Goal: Task Accomplishment & Management: Manage account settings

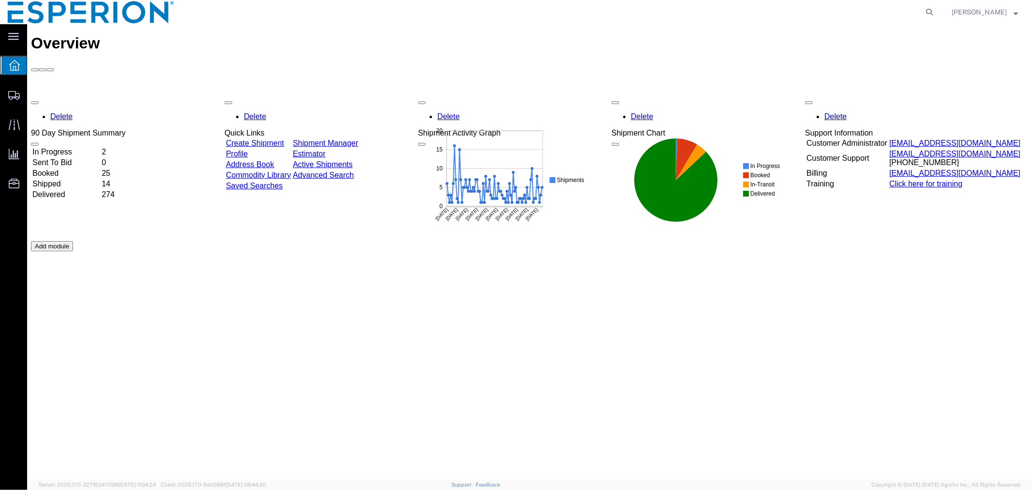
click at [63, 147] on td "In Progress" at bounding box center [65, 152] width 68 height 10
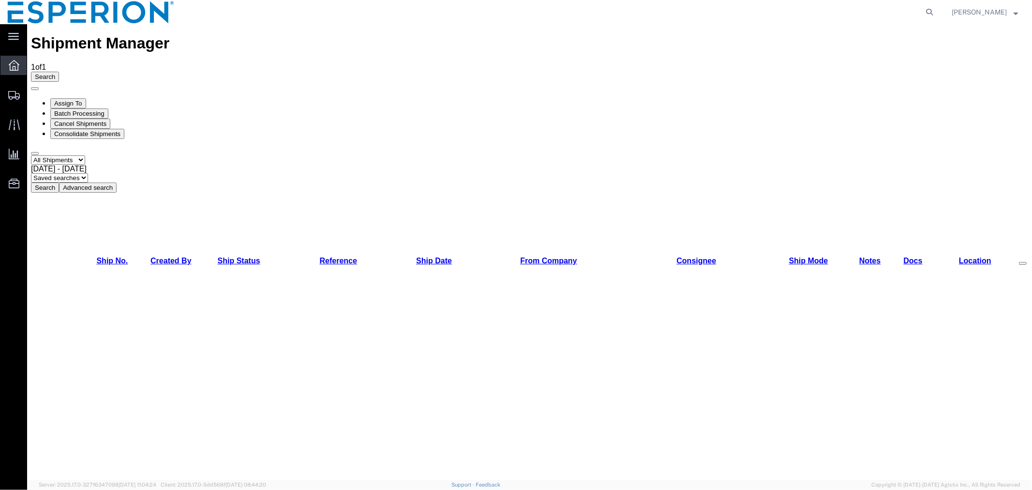
click at [22, 64] on div at bounding box center [13, 65] width 27 height 19
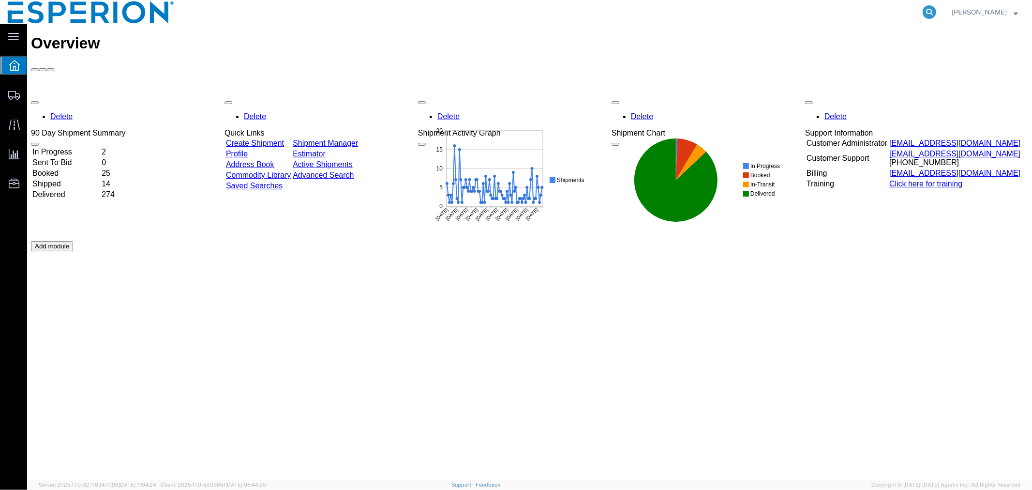
click at [926, 13] on icon at bounding box center [930, 12] width 14 height 14
click at [873, 10] on input "search" at bounding box center [775, 11] width 294 height 23
paste input "56443228"
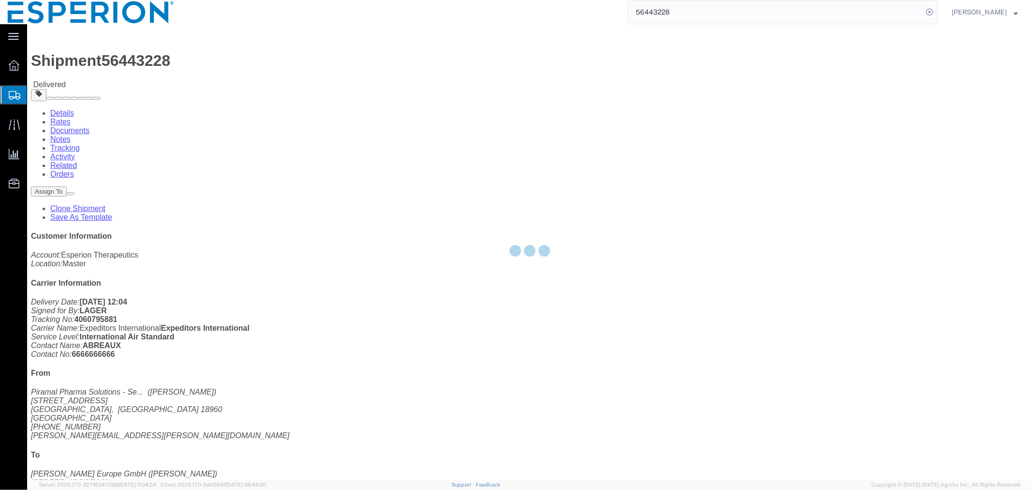
drag, startPoint x: 105, startPoint y: 36, endPoint x: 133, endPoint y: 60, distance: 36.3
click at [133, 60] on div at bounding box center [529, 251] width 1005 height 455
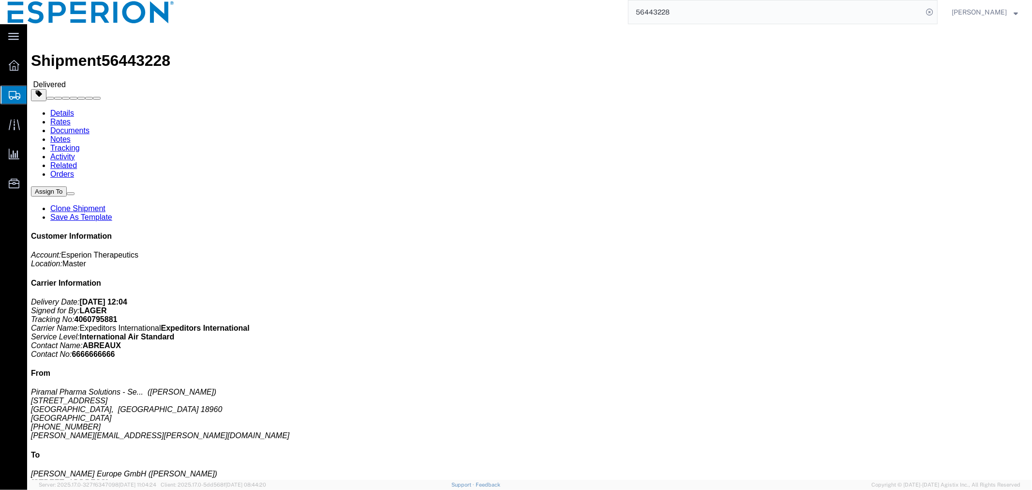
click link "Documents"
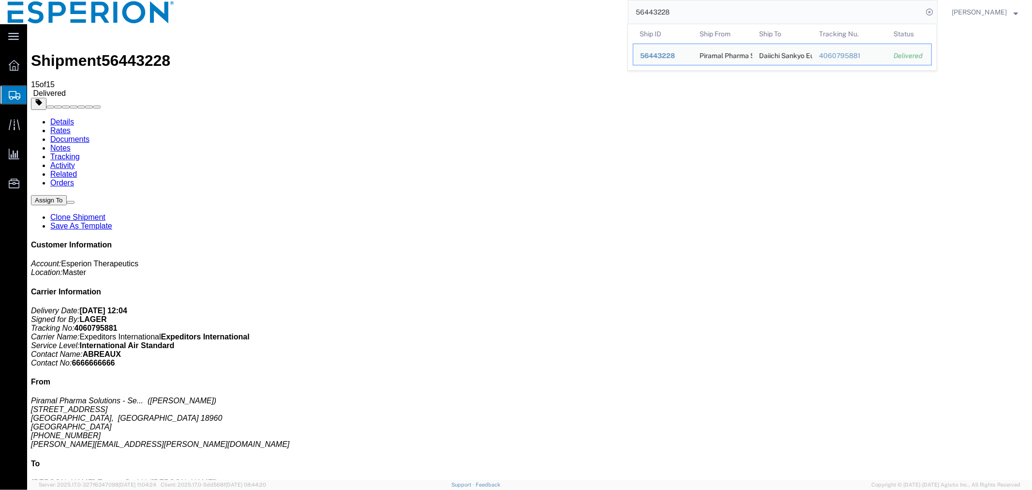
click at [686, 11] on input "56443228" at bounding box center [775, 11] width 294 height 23
drag, startPoint x: 688, startPoint y: 16, endPoint x: 611, endPoint y: 15, distance: 77.4
click at [613, 15] on div "56443228 Ship ID Ship From Ship To Tracking Nu. Status Ship ID 56443228 Ship Fr…" at bounding box center [560, 12] width 756 height 24
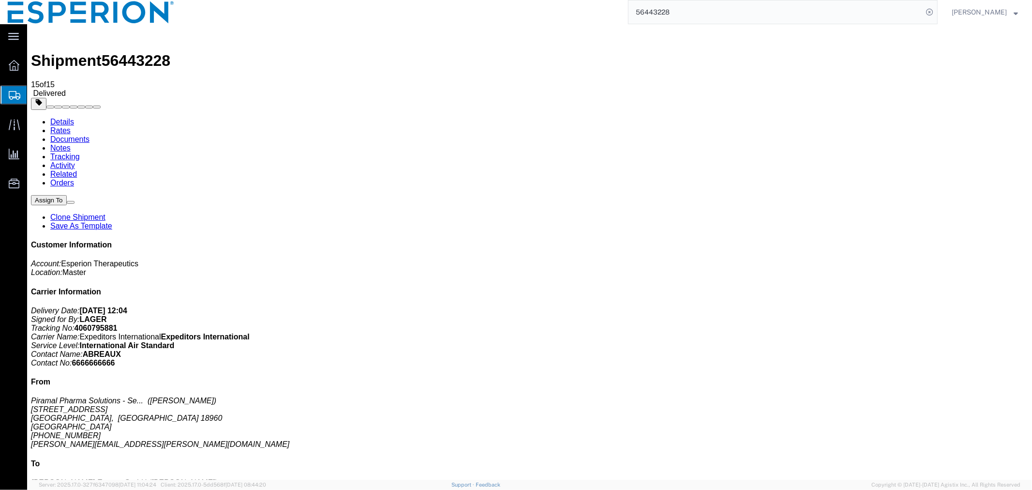
paste input "96284"
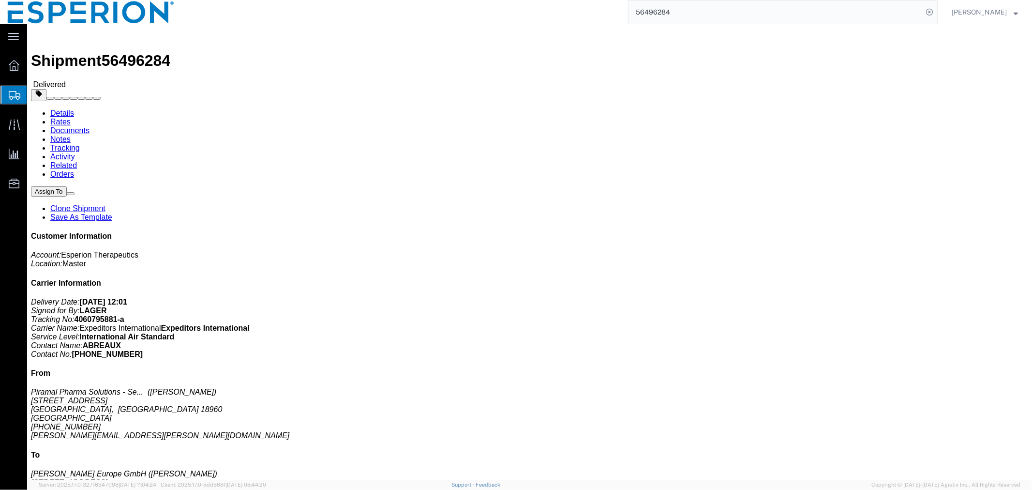
click link "Documents"
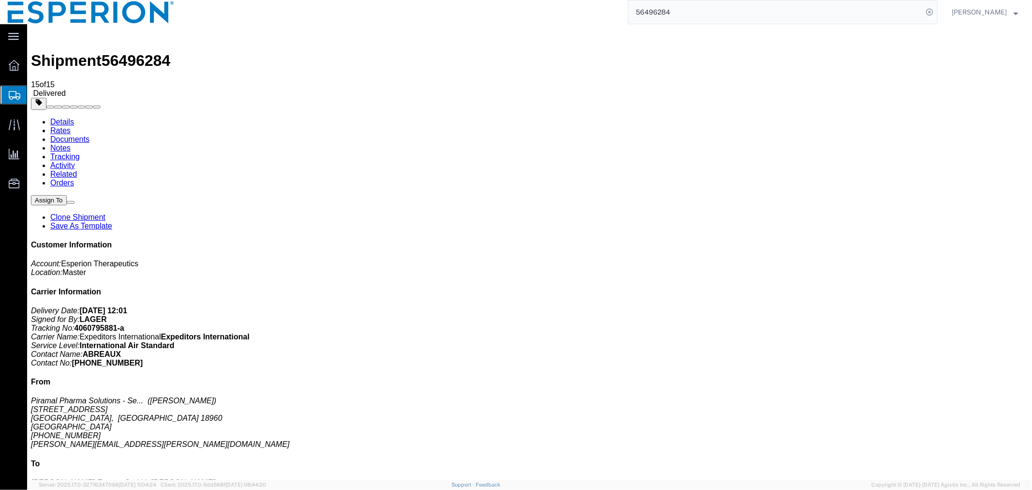
click at [791, 5] on input "56496284" at bounding box center [775, 11] width 294 height 23
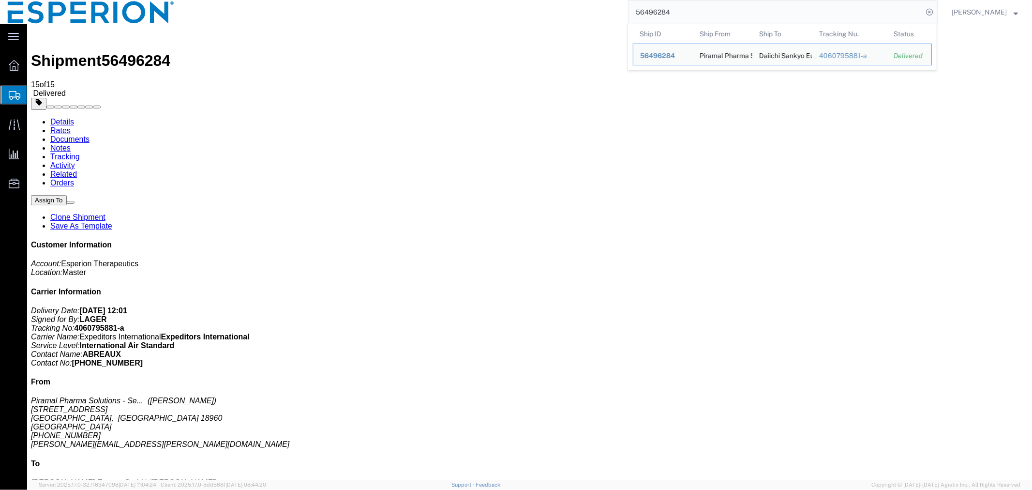
drag, startPoint x: 689, startPoint y: 10, endPoint x: 582, endPoint y: 10, distance: 107.4
click at [582, 10] on div "56496284 Ship ID Ship From Ship To Tracking Nu. Status Ship ID 56496284 Ship Fr…" at bounding box center [560, 12] width 756 height 24
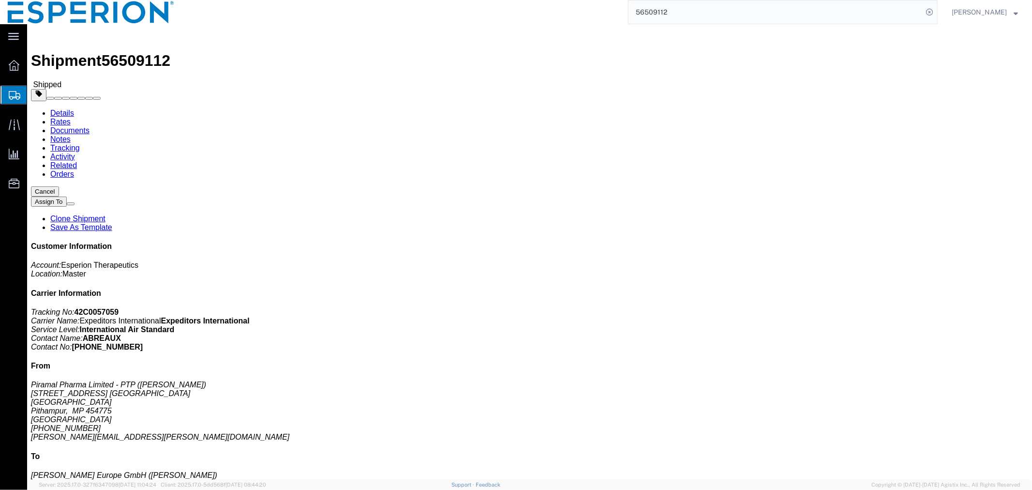
drag, startPoint x: 138, startPoint y: 57, endPoint x: 111, endPoint y: 33, distance: 36.3
click link "Documents"
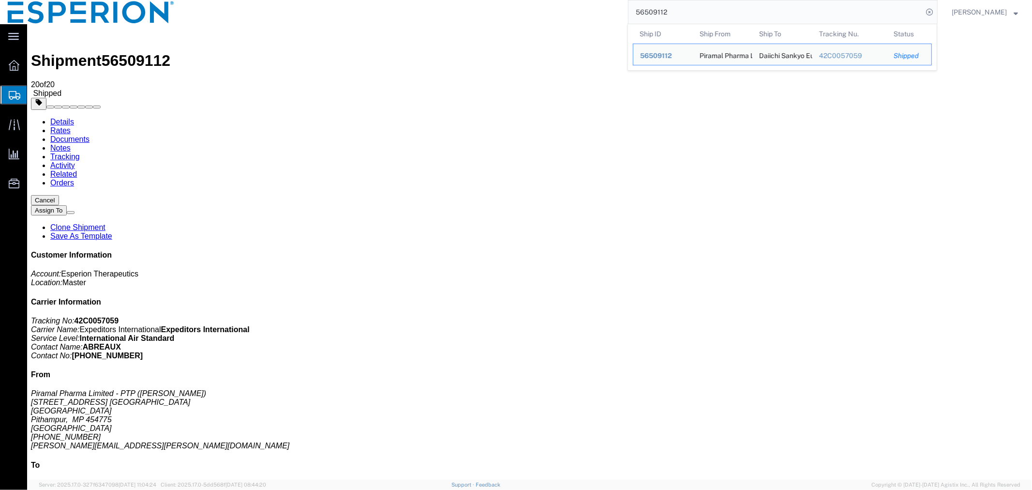
drag, startPoint x: 739, startPoint y: 16, endPoint x: 595, endPoint y: 15, distance: 144.2
click at [595, 15] on div "56509112 Ship ID Ship From Ship To Tracking Nu. Status Ship ID 56509112 Ship Fr…" at bounding box center [560, 12] width 756 height 24
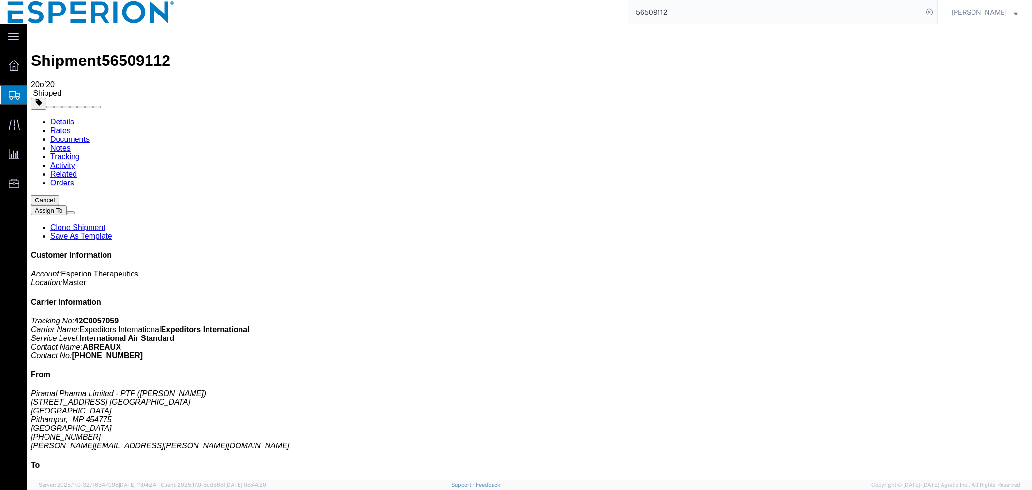
paste input "461961"
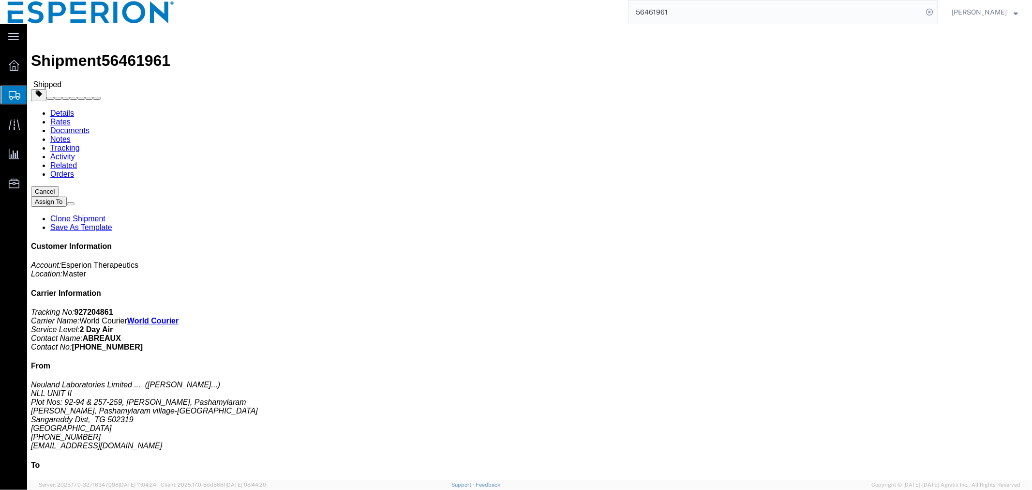
click link "Documents"
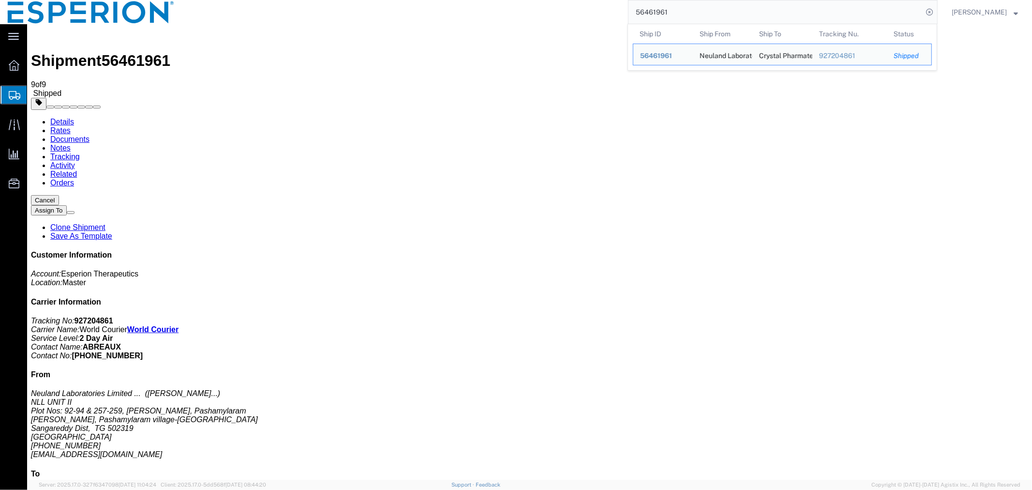
drag, startPoint x: 684, startPoint y: 11, endPoint x: 597, endPoint y: 12, distance: 87.1
click at [597, 12] on div "56461961 Ship ID Ship From Ship To Tracking Nu. Status Ship ID 56461961 Ship Fr…" at bounding box center [560, 12] width 756 height 24
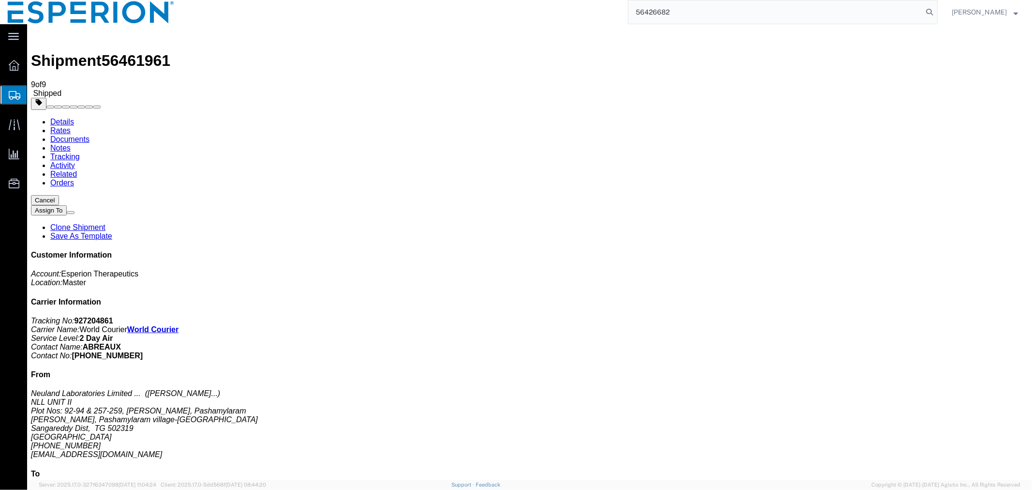
type input "56426682"
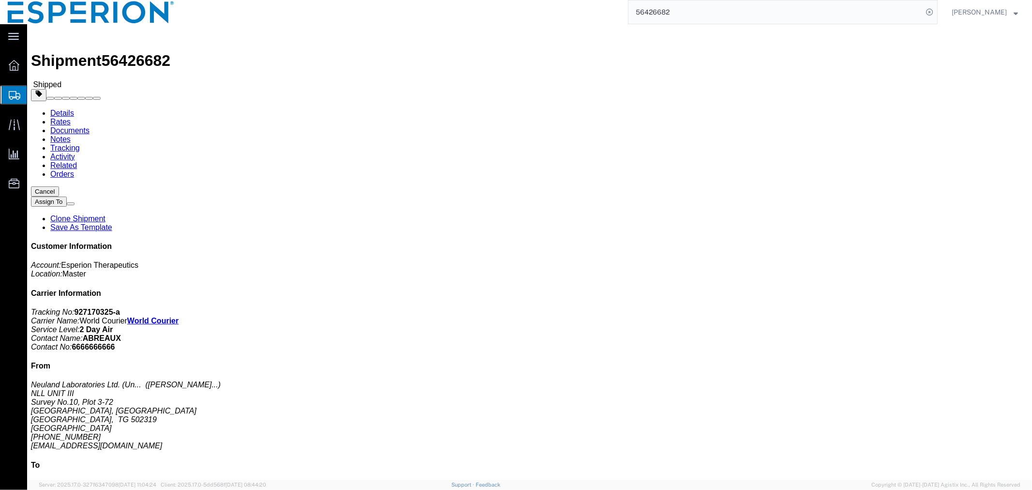
click link "Tracking"
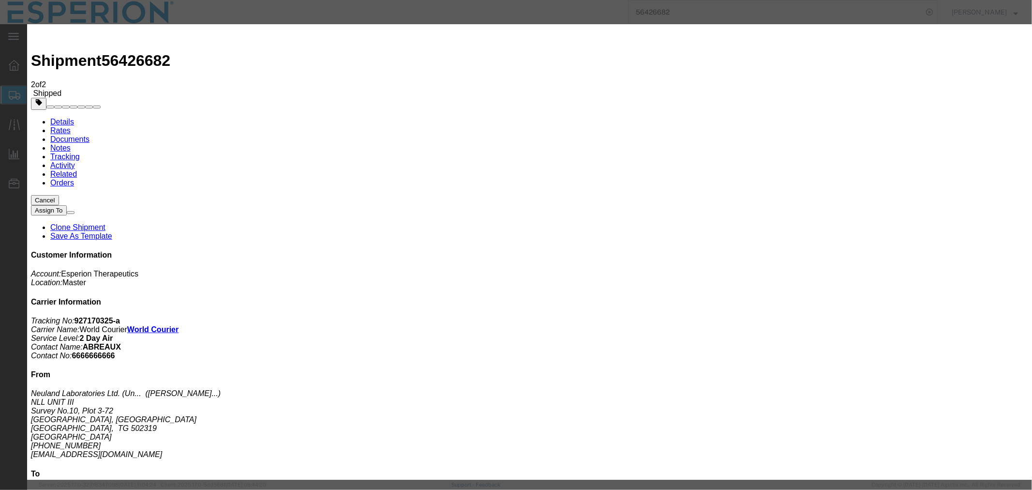
type input "[DATE]"
type input "10:00 AM"
type input "[DATE]"
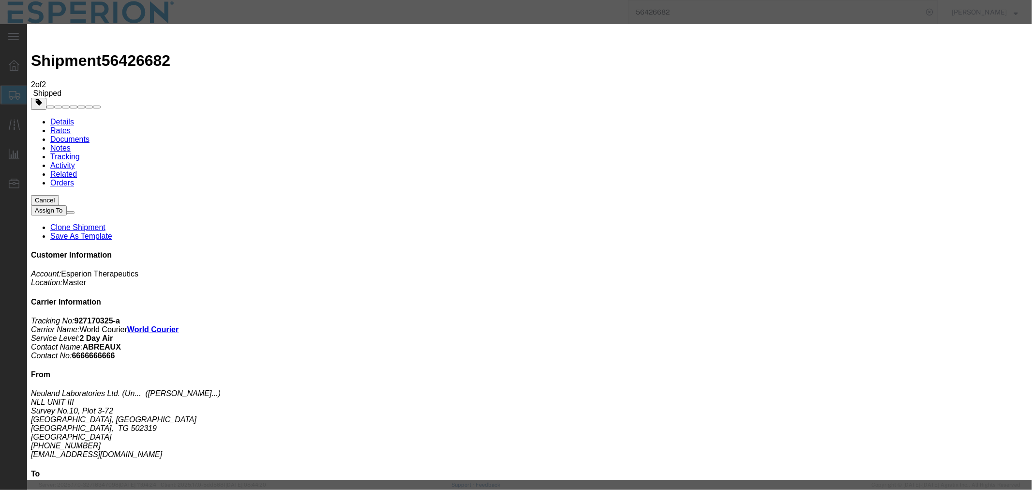
type input "6:25 AM"
drag, startPoint x: 434, startPoint y: 134, endPoint x: 429, endPoint y: 137, distance: 5.2
select select "INTRANST"
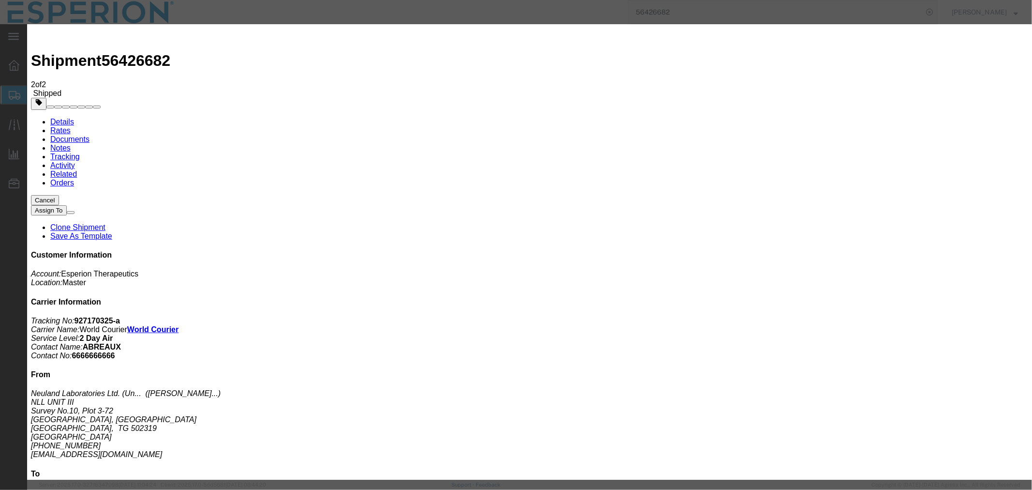
type input "[DATE]"
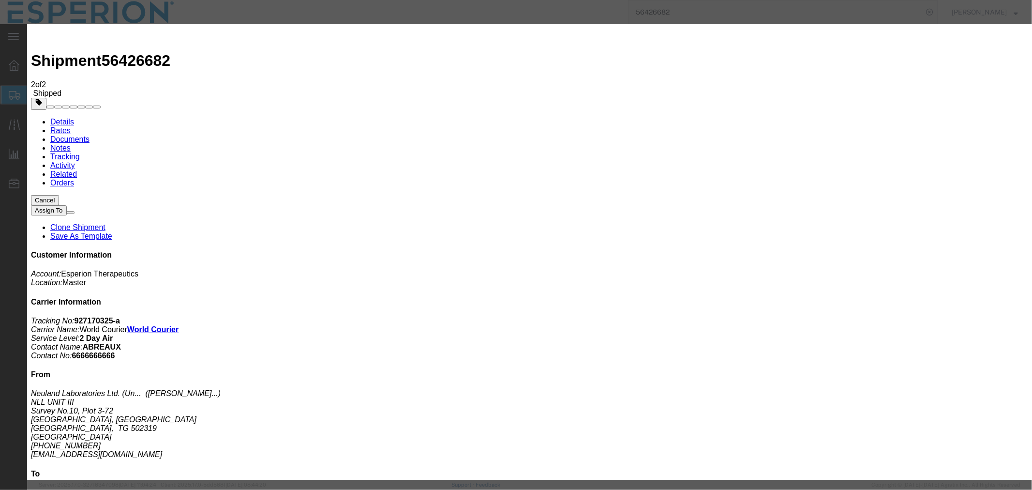
type input "4:37 PM"
select select "{"pickupDeliveryInfoId": "122138844","pickupOrDelivery": "P","stopNum": "1","lo…"
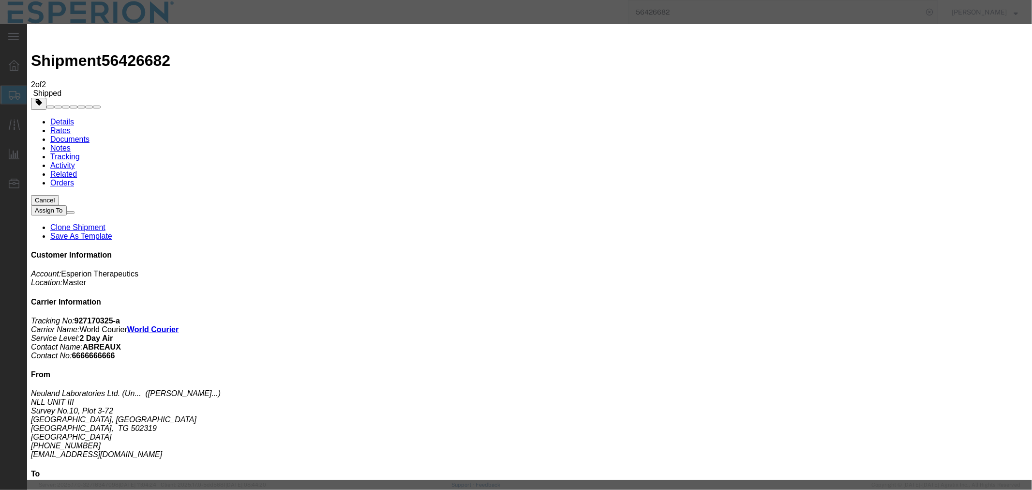
select select "IN"
select select
type input "[GEOGRAPHIC_DATA]"
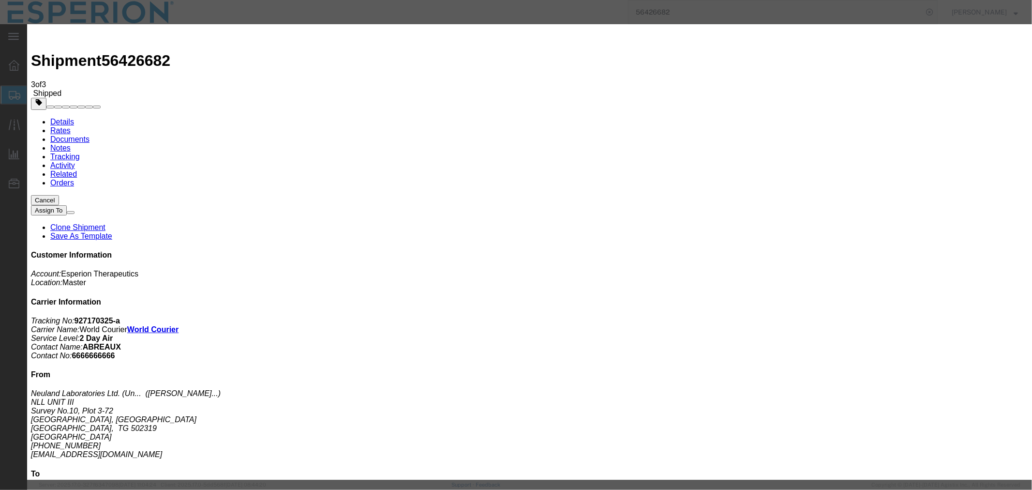
type input "[DATE]"
type input "10:00 AM"
type input "[DATE]"
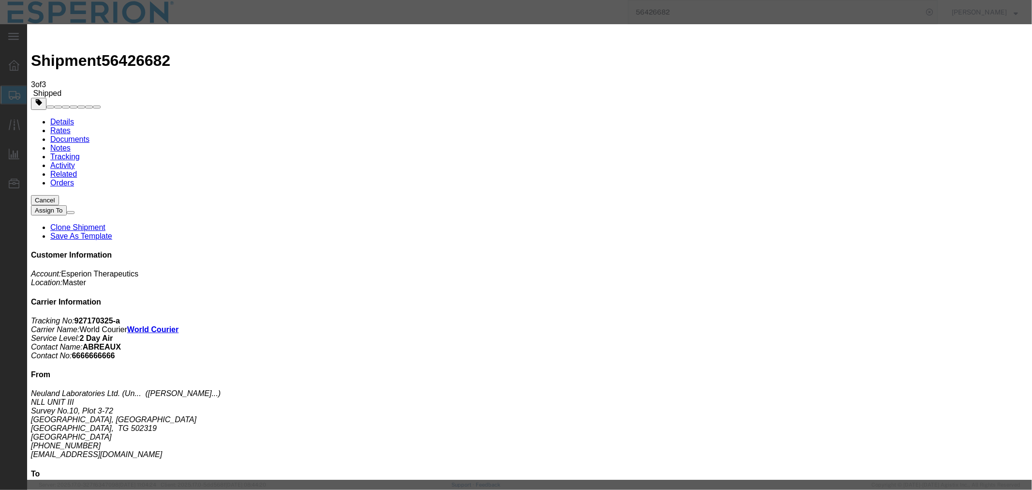
type input "4:37 PM"
select select "ARVTERM"
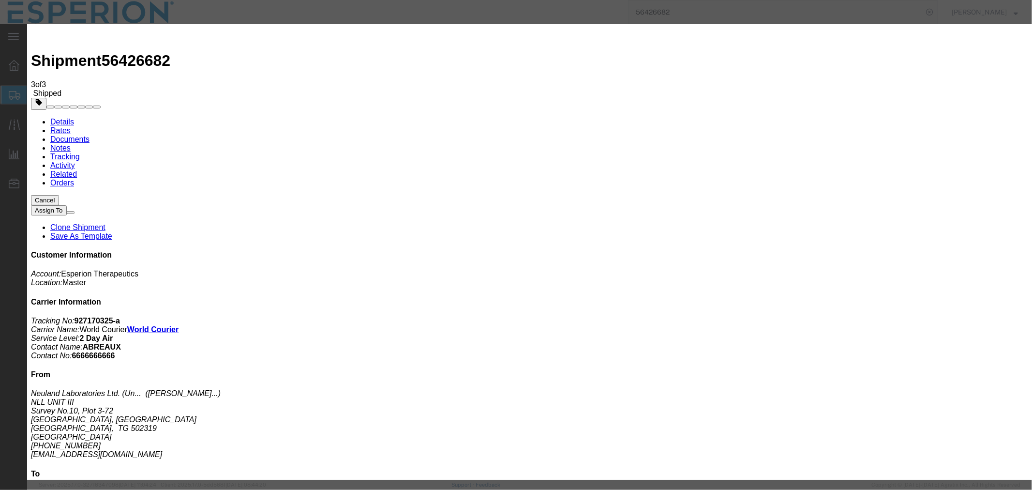
type input "[DATE]"
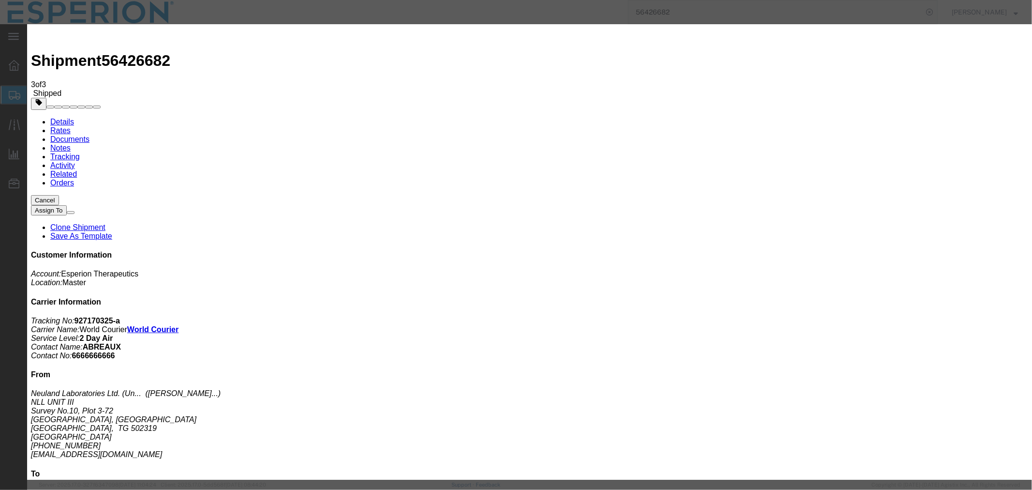
type input "i"
type input "IND"
select select "IN"
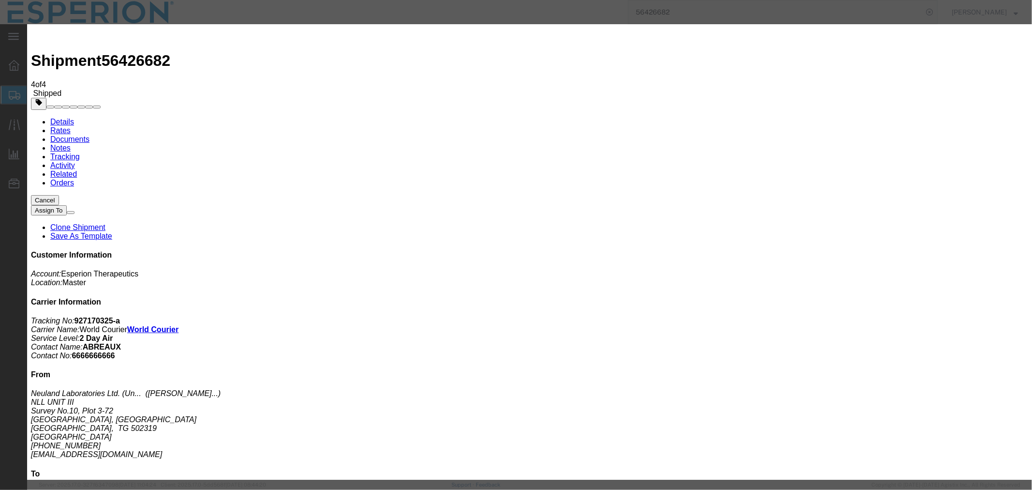
type input "[DATE]"
type input "10:00 AM"
select select "FULLY_RELEASED"
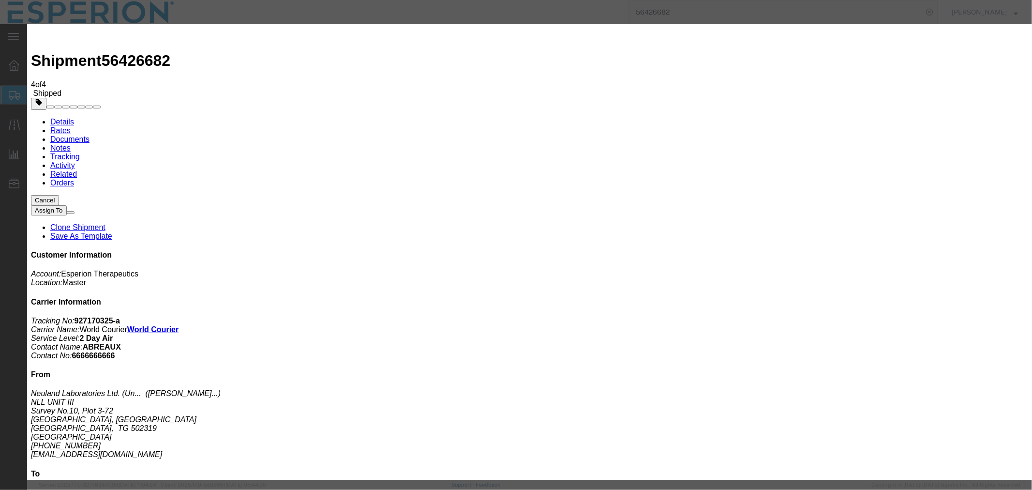
type input "8:43 AM"
select select "IN"
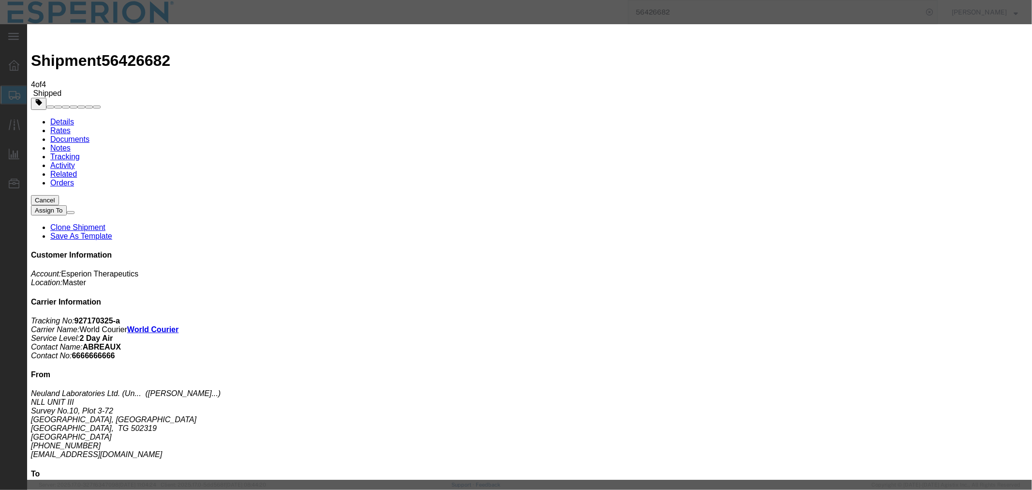
type input "IND"
type input "[DATE]"
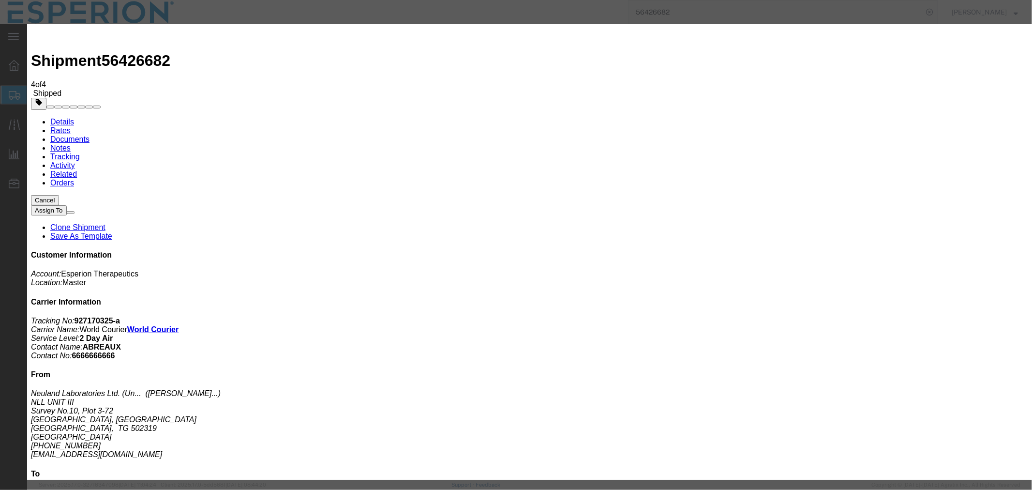
type input "[DATE]"
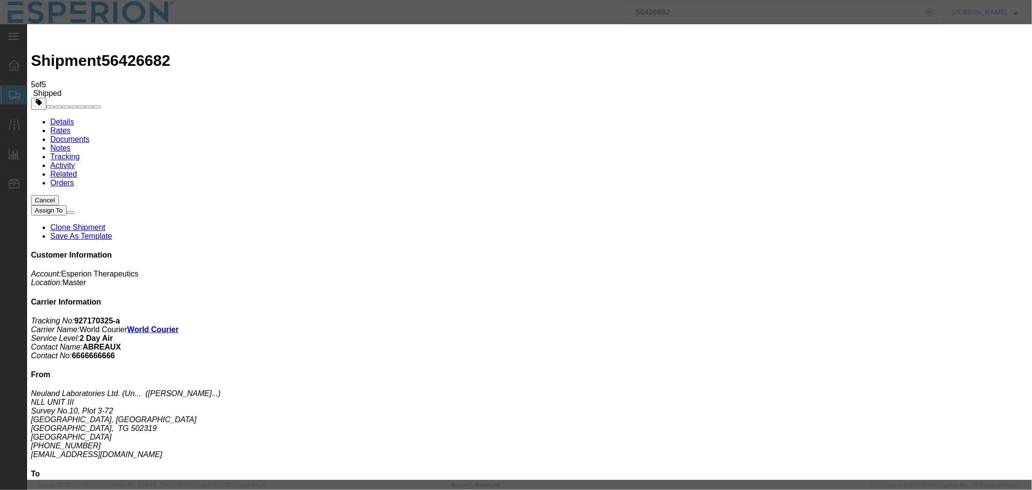
drag, startPoint x: 682, startPoint y: 184, endPoint x: 655, endPoint y: 160, distance: 36.3
select select "IL"
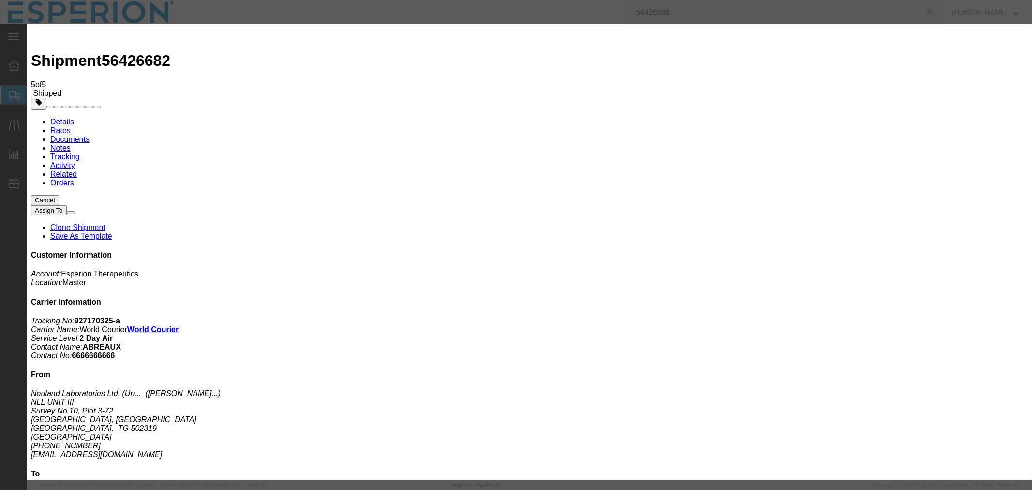
type input "[GEOGRAPHIC_DATA]"
drag, startPoint x: 646, startPoint y: 202, endPoint x: 606, endPoint y: 199, distance: 40.7
type input "ORD"
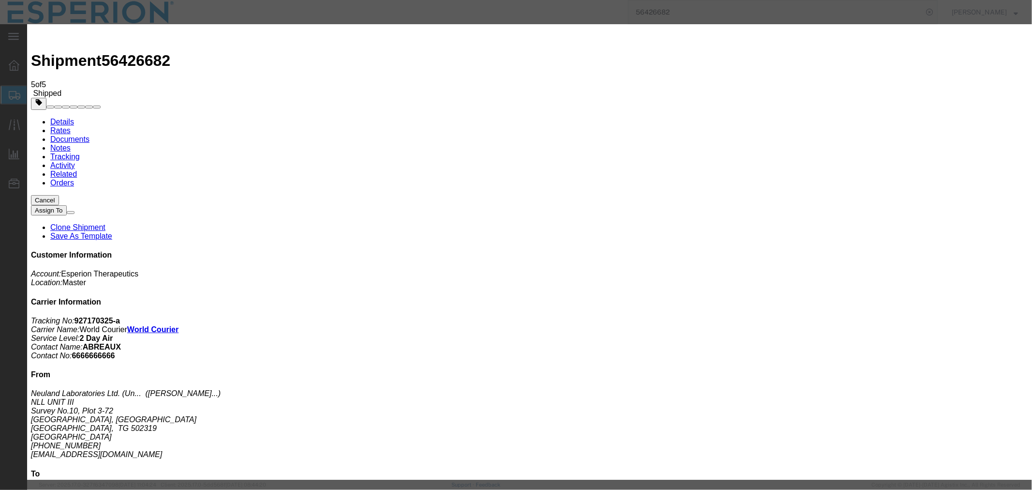
type input "[DATE]"
type input "3:05 PM"
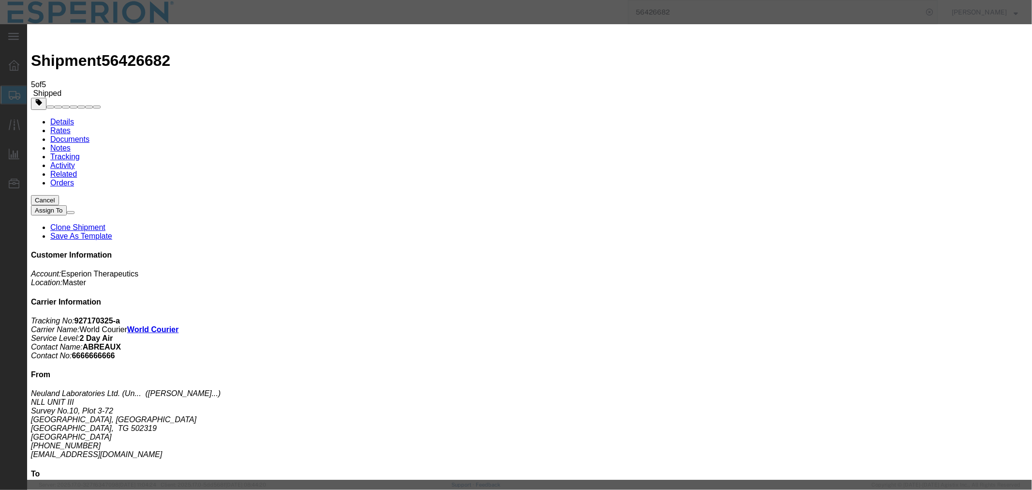
type input "[DATE]"
type input "3:05 PM"
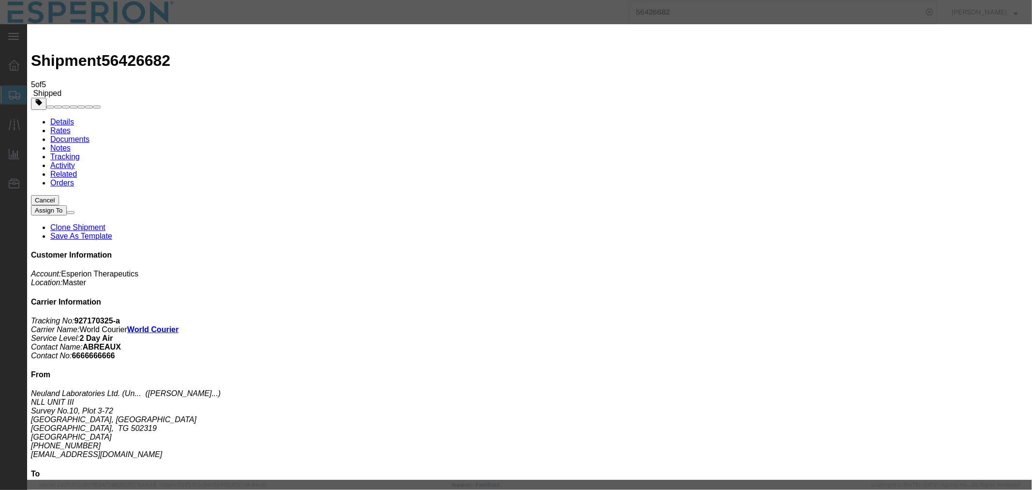
type input "[DATE]"
type input "10:00 AM"
type input "[DATE]"
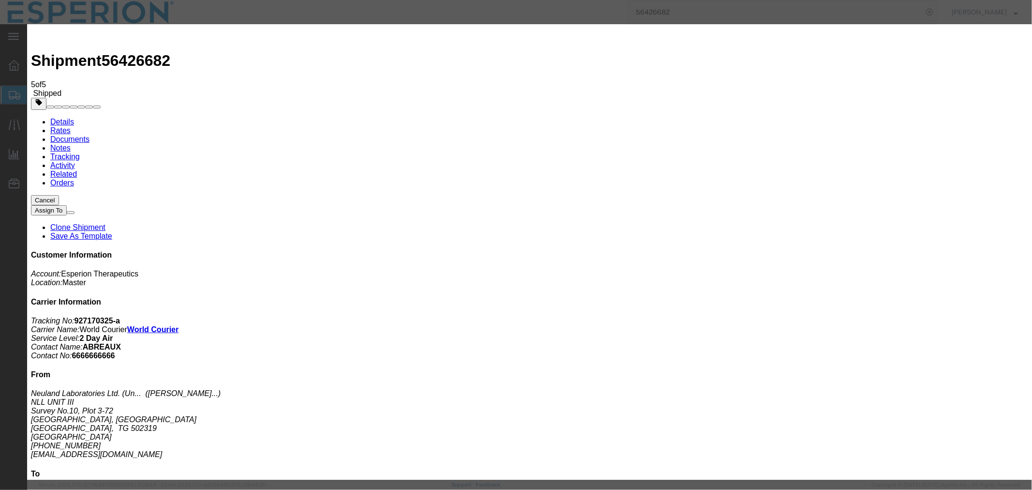
type input "9:32 AM"
select select "DELIVRED"
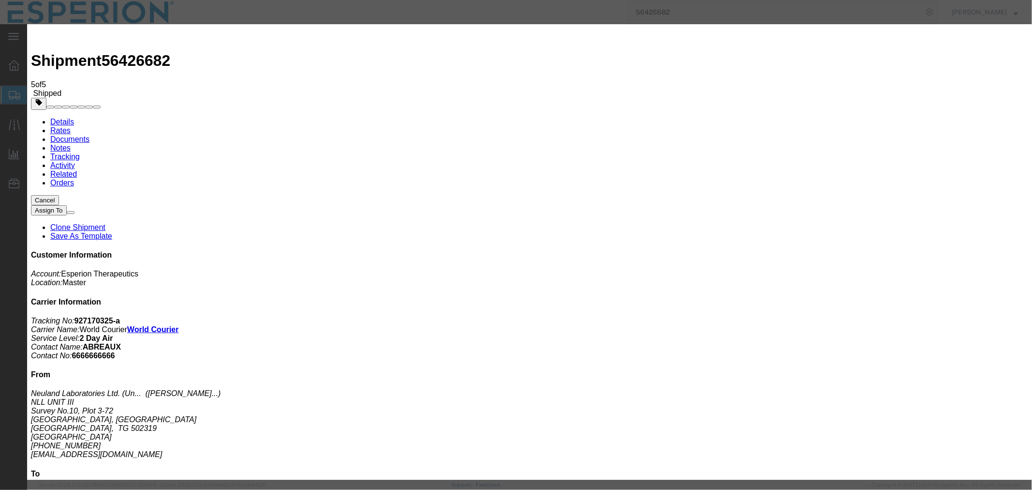
paste input "[PERSON_NAME]"
type input "[PERSON_NAME]"
select select "{"pickupDeliveryInfoId": "122138843","pickupOrDelivery": "D","stopNum": "100","…"
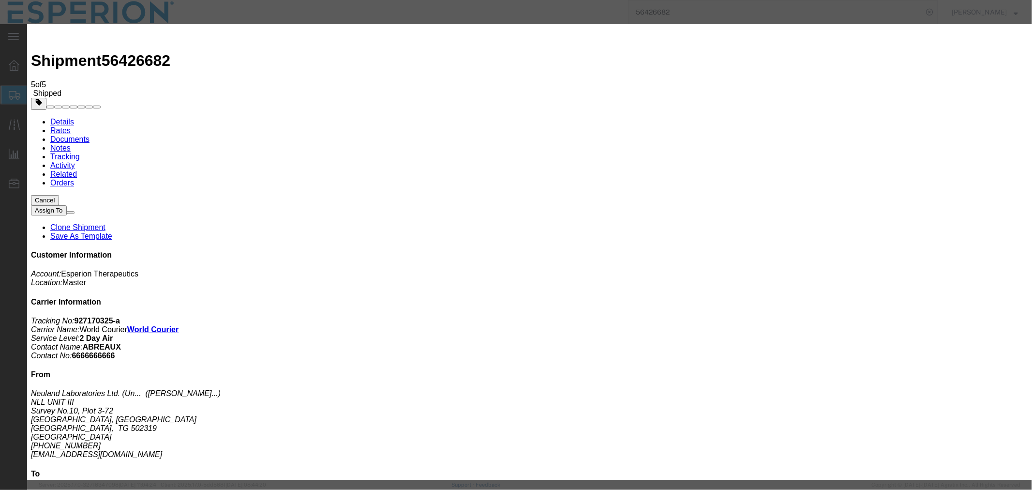
select select "IN"
type input "[GEOGRAPHIC_DATA]"
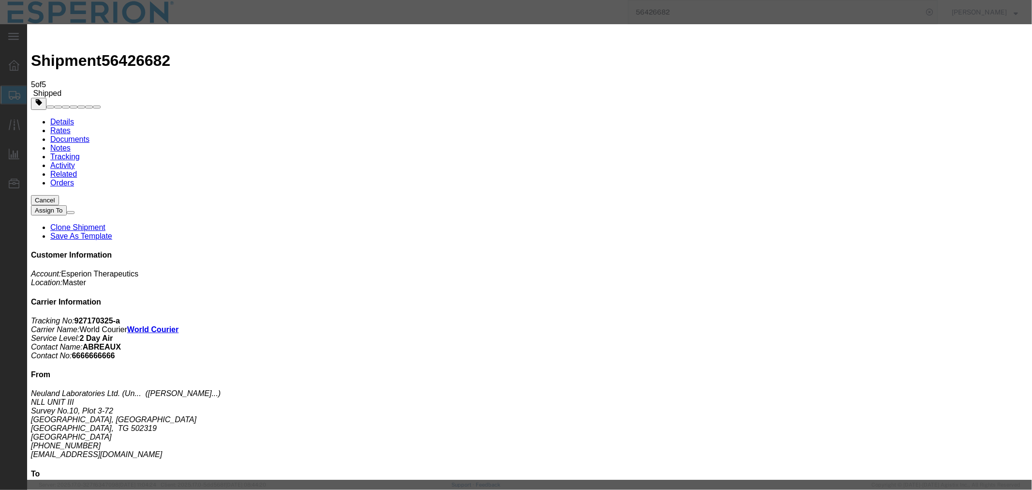
type input "[DATE]"
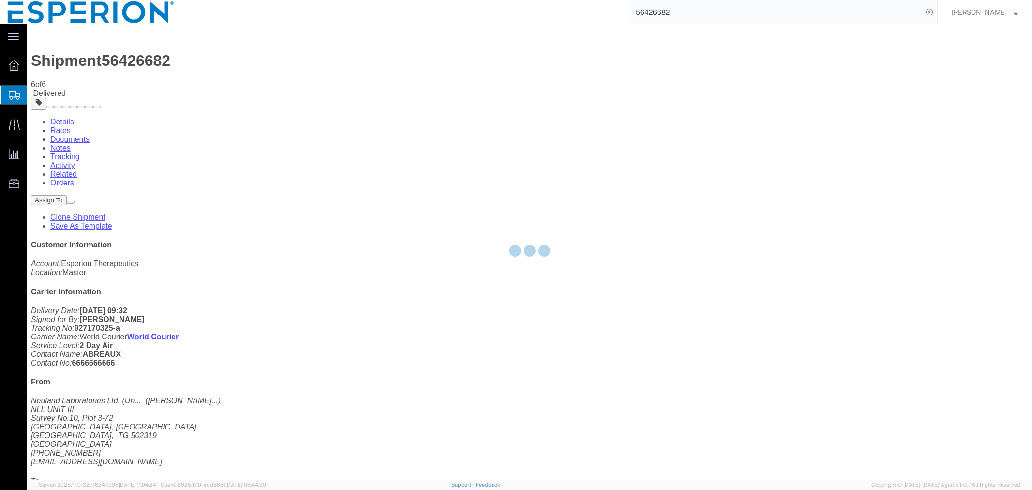
click at [128, 60] on div at bounding box center [529, 251] width 1005 height 455
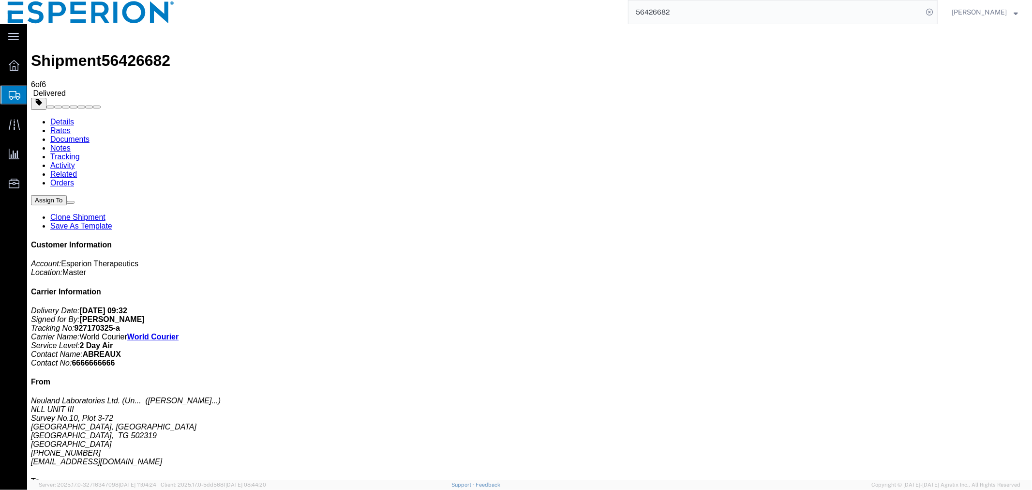
drag, startPoint x: 154, startPoint y: 84, endPoint x: 127, endPoint y: 60, distance: 36.3
click at [89, 135] on link "Documents" at bounding box center [69, 139] width 39 height 8
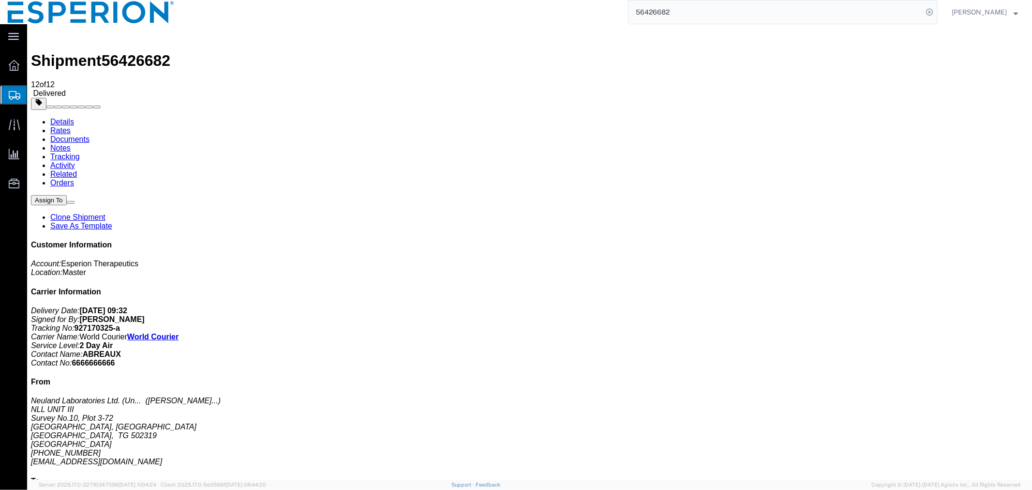
checkbox input "true"
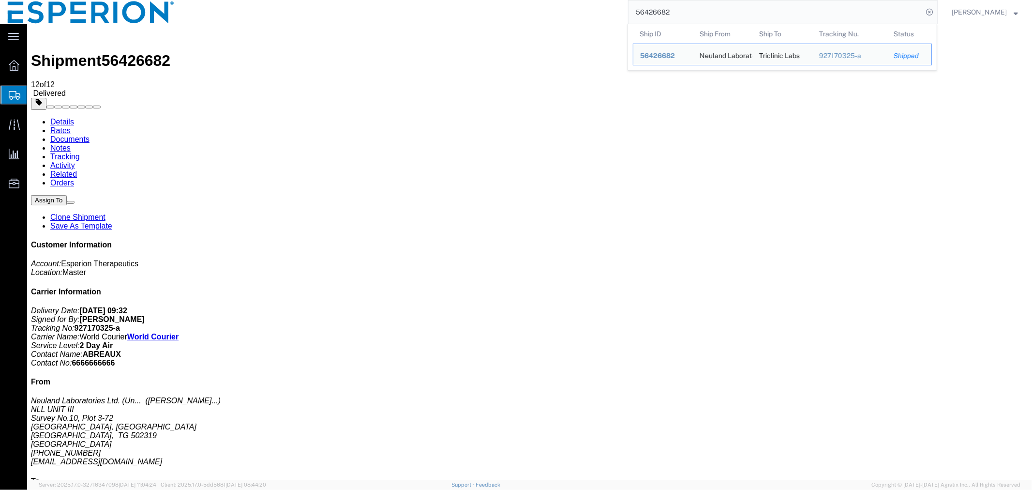
drag, startPoint x: 668, startPoint y: 13, endPoint x: 554, endPoint y: 2, distance: 114.2
click at [554, 2] on div "56426682 Ship ID Ship From Ship To Tracking Nu. Status Ship ID 56426682 Ship Fr…" at bounding box center [560, 12] width 756 height 24
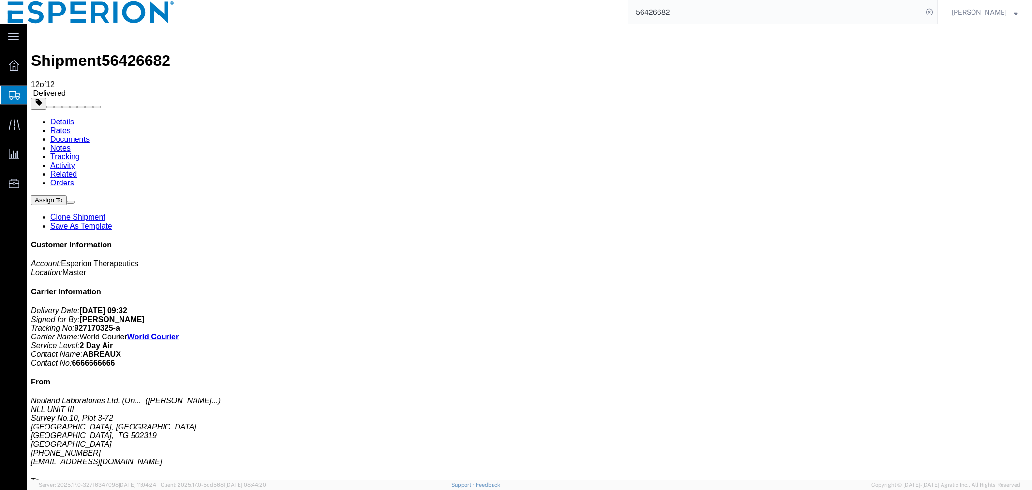
paste input "195331"
type input "56195331"
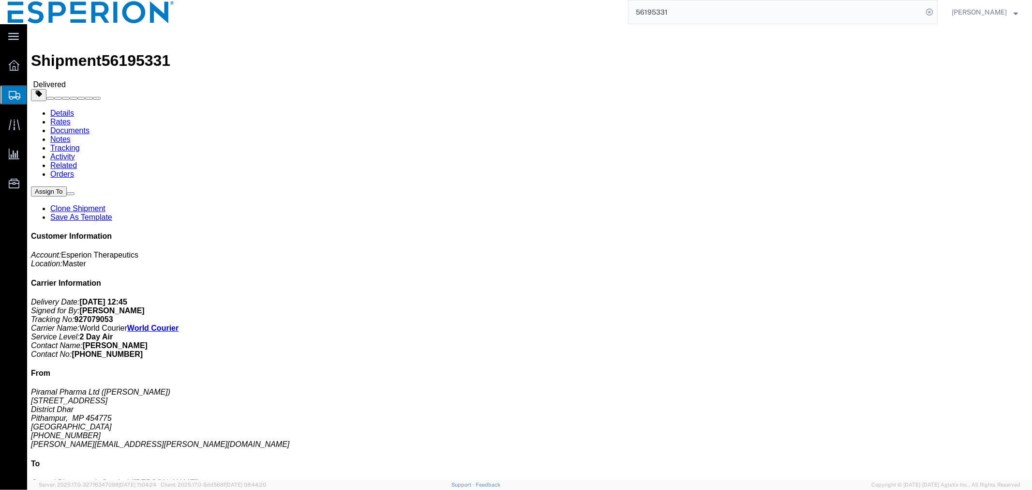
click link "Tracking"
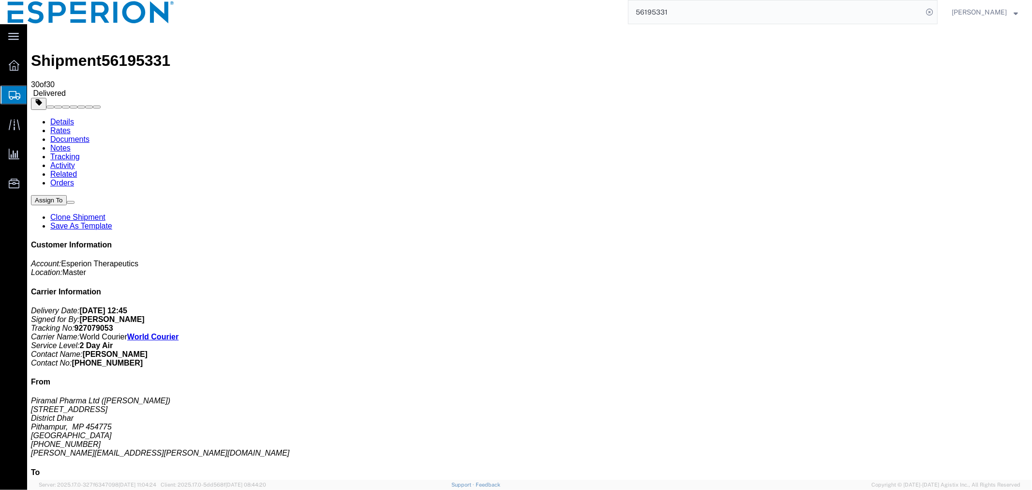
click at [89, 135] on link "Documents" at bounding box center [69, 139] width 39 height 8
checkbox input "true"
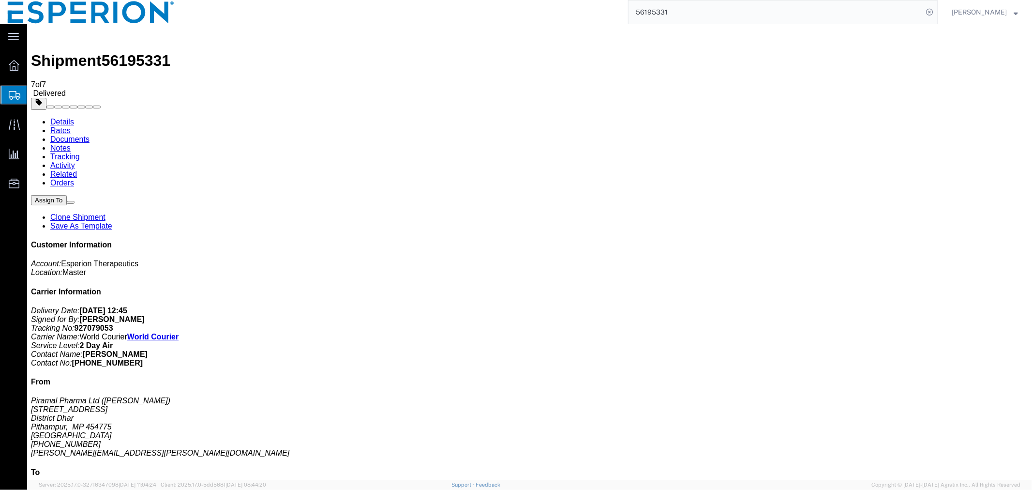
checkbox input "true"
click at [683, 16] on input "56195331" at bounding box center [775, 11] width 294 height 23
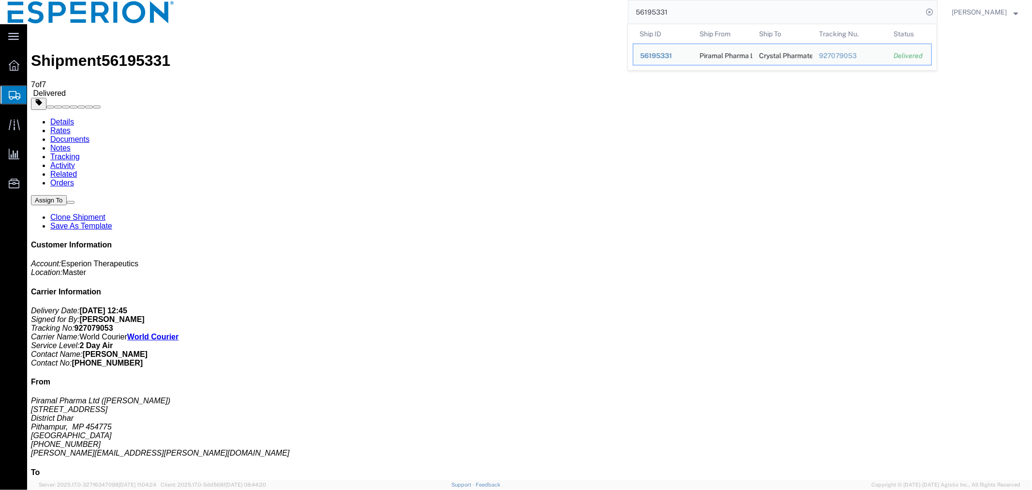
drag, startPoint x: 680, startPoint y: 15, endPoint x: 574, endPoint y: 11, distance: 106.5
click at [574, 11] on div "56195331 Ship ID Ship From Ship To Tracking Nu. Status Ship ID 56195331 Ship Fr…" at bounding box center [560, 12] width 756 height 24
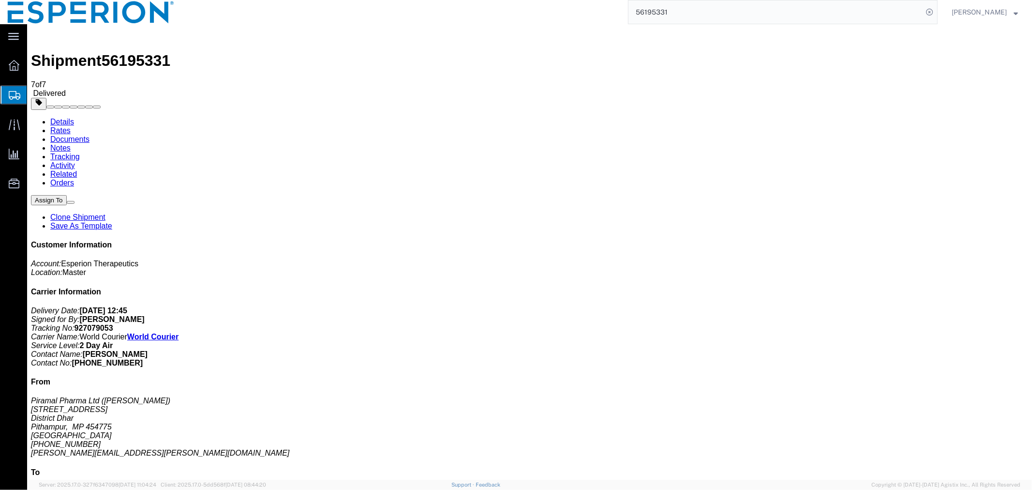
paste input "05742"
type input "56057421"
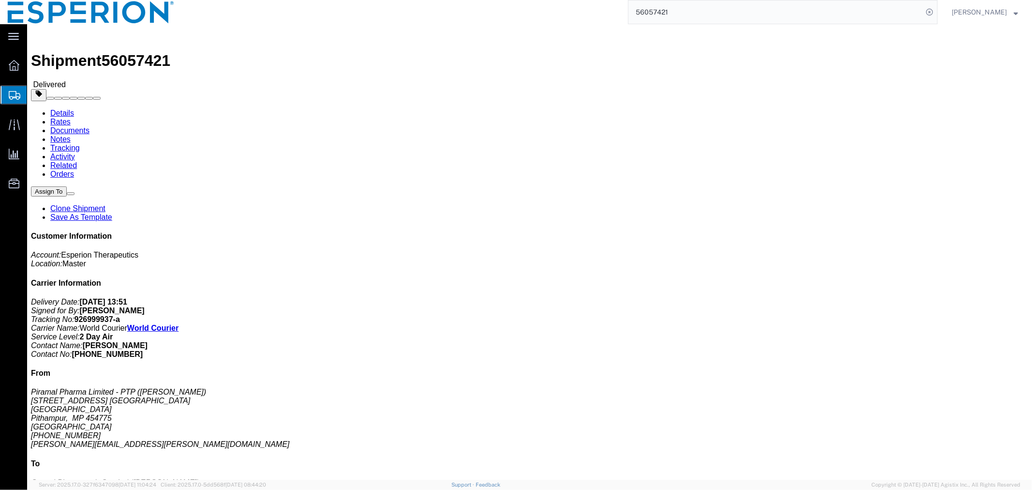
click link "Documents"
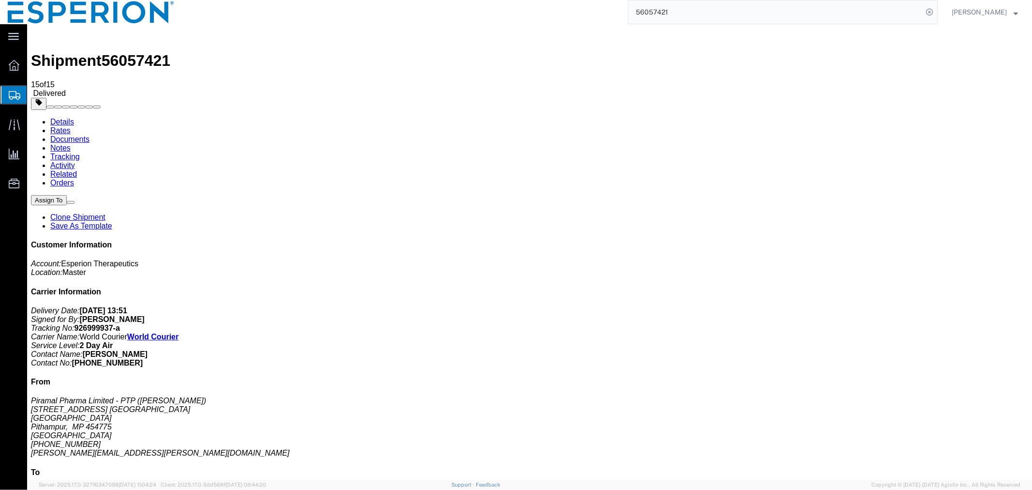
checkbox input "true"
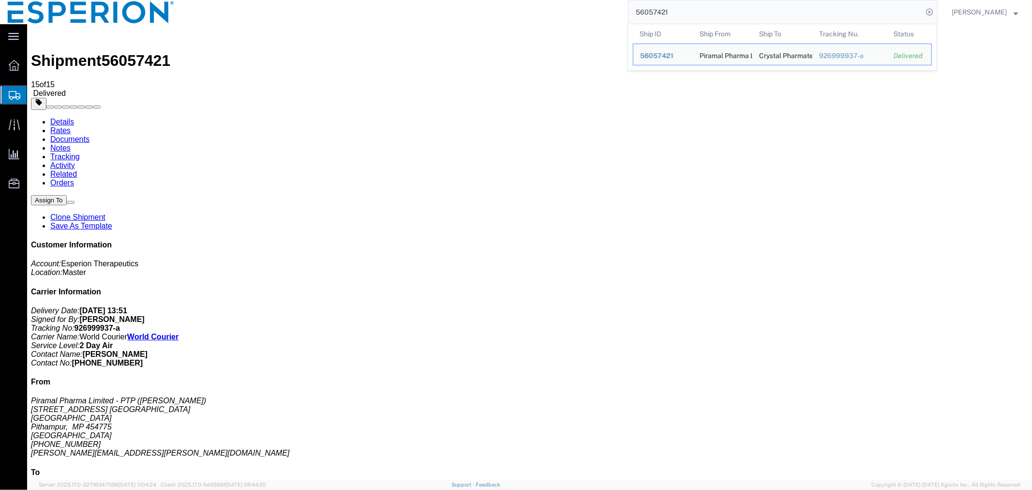
drag, startPoint x: 693, startPoint y: 13, endPoint x: 574, endPoint y: 13, distance: 119.0
click at [574, 13] on div "56057421 Ship ID Ship From Ship To Tracking Nu. Status Ship ID 56057421 Ship Fr…" at bounding box center [560, 12] width 756 height 24
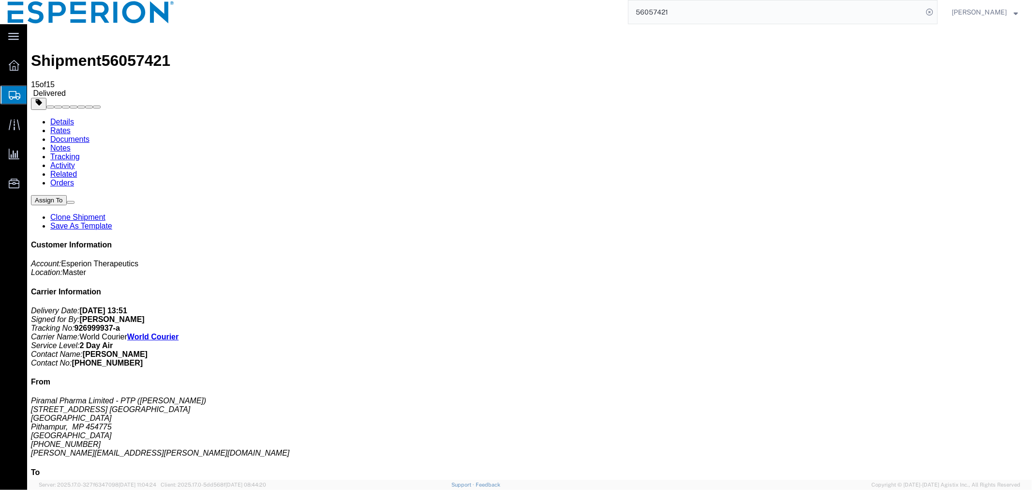
paste input "426714"
type input "56426714"
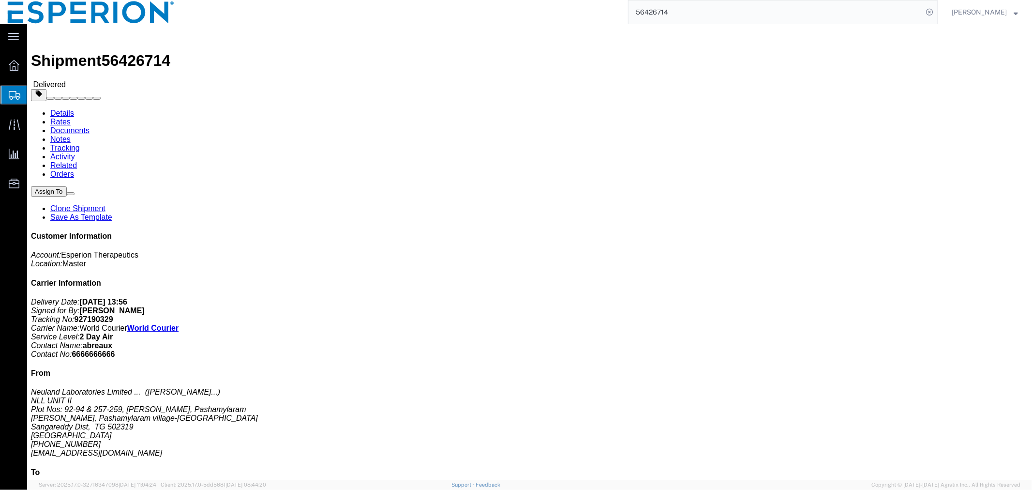
click link "Documents"
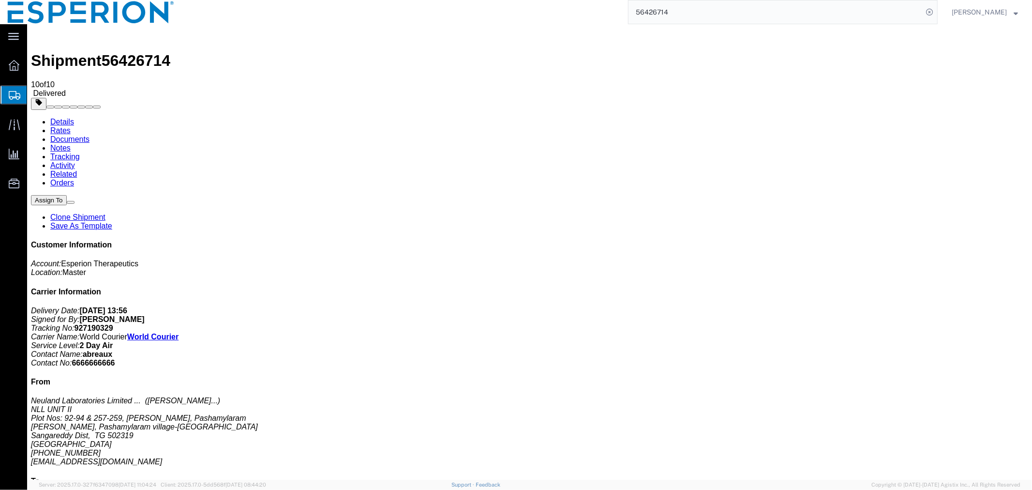
checkbox input "true"
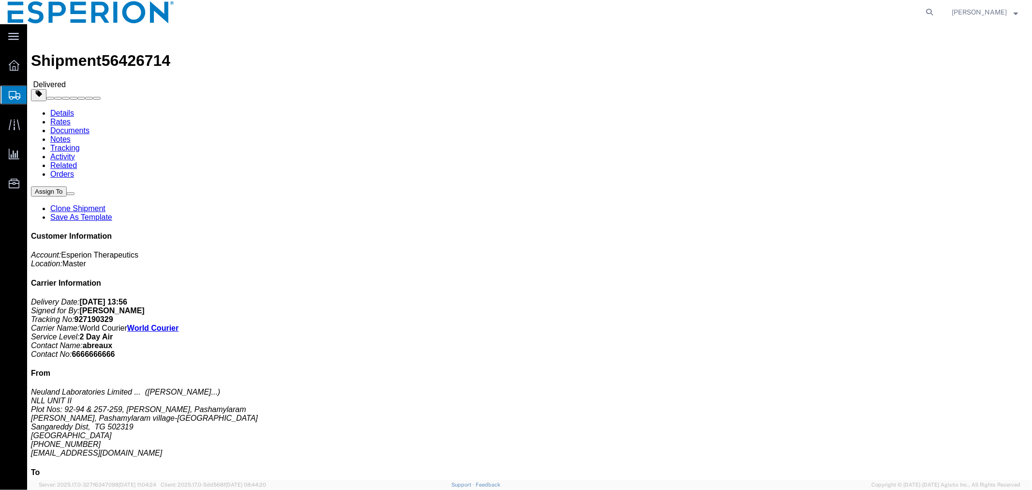
click link "Documents"
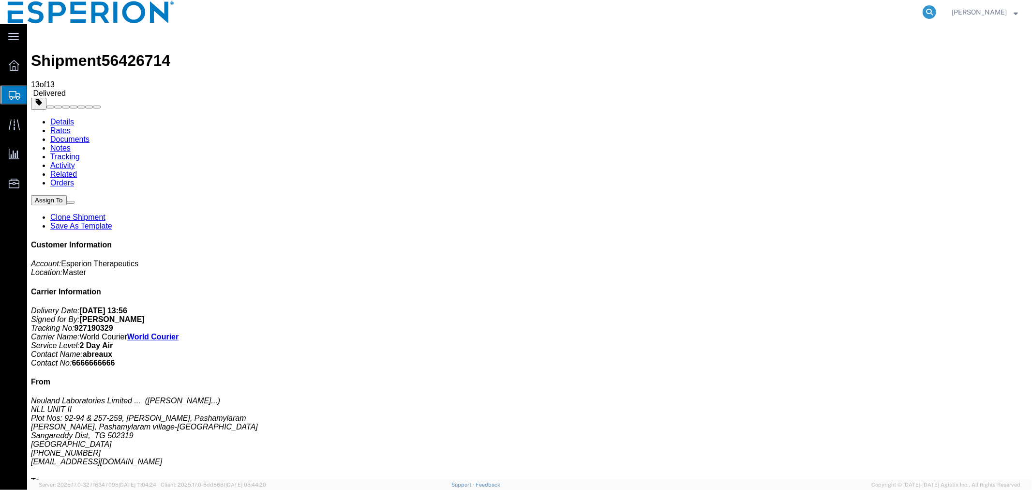
click at [931, 15] on icon at bounding box center [930, 12] width 14 height 14
click at [876, 14] on input "search" at bounding box center [775, 11] width 294 height 23
paste input "927170325"
click at [928, 11] on icon at bounding box center [930, 12] width 14 height 14
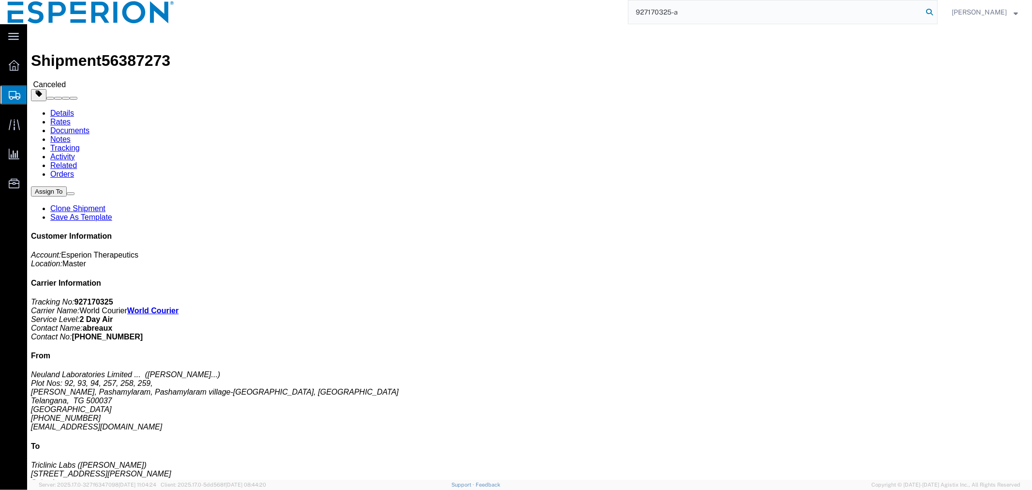
click at [925, 10] on icon at bounding box center [930, 12] width 14 height 14
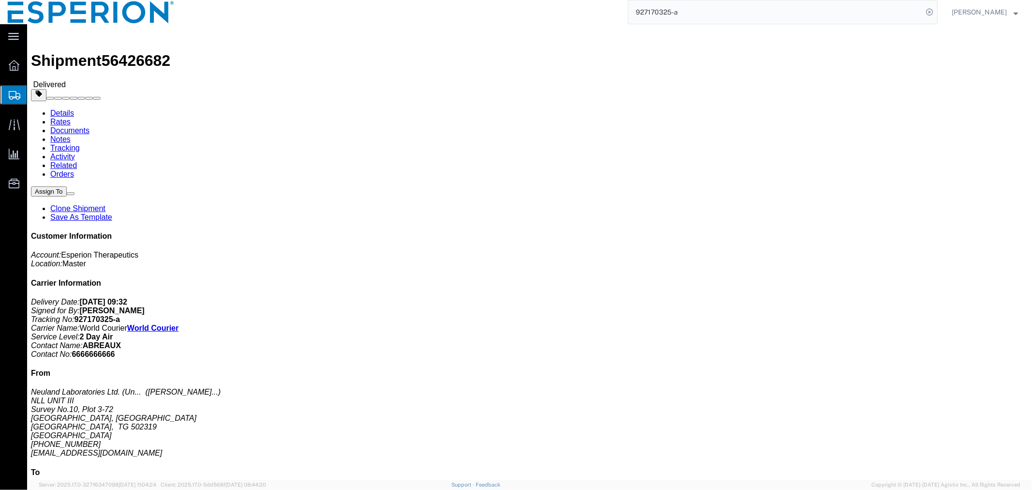
click link "Documents"
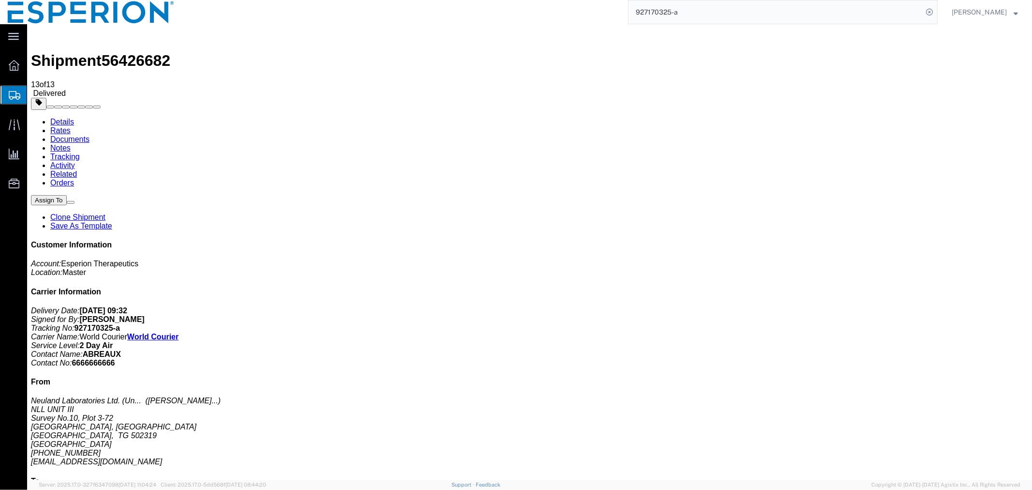
click at [120, 323] on b "927170325-a" at bounding box center [96, 327] width 45 height 8
copy b "927170325"
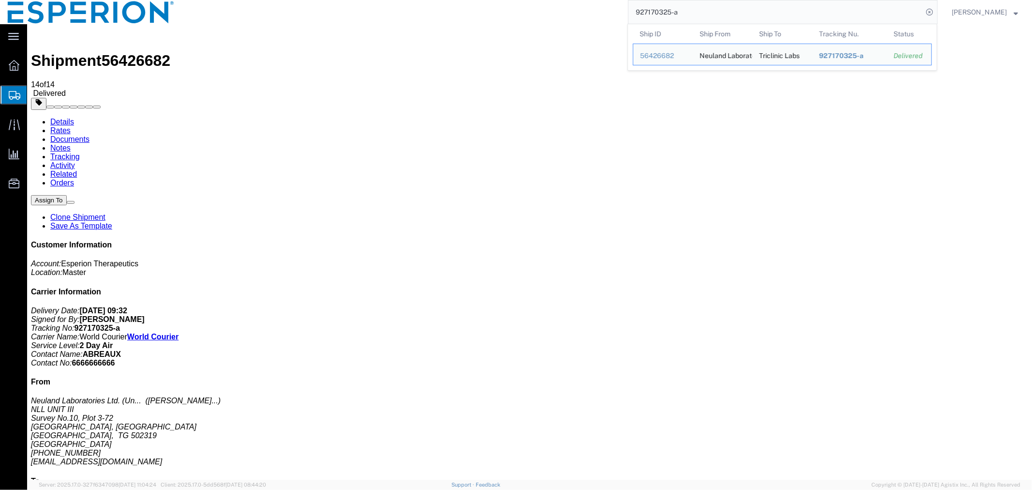
drag, startPoint x: 682, startPoint y: 10, endPoint x: 581, endPoint y: 9, distance: 101.1
click at [581, 9] on div "927170325-a Ship ID Ship From Ship To Tracking Nu. Status Ship ID 56426682 Ship…" at bounding box center [560, 12] width 756 height 24
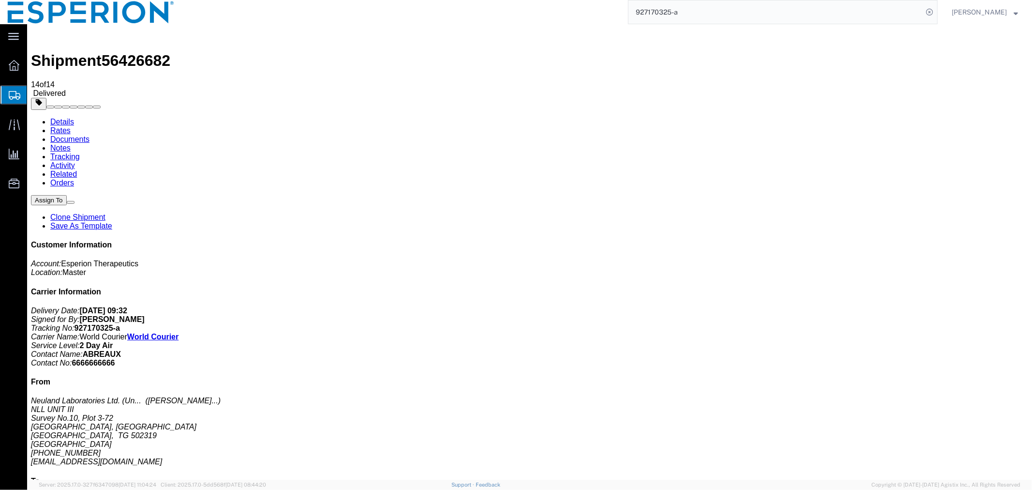
paste input "56508813"
type input "56508813"
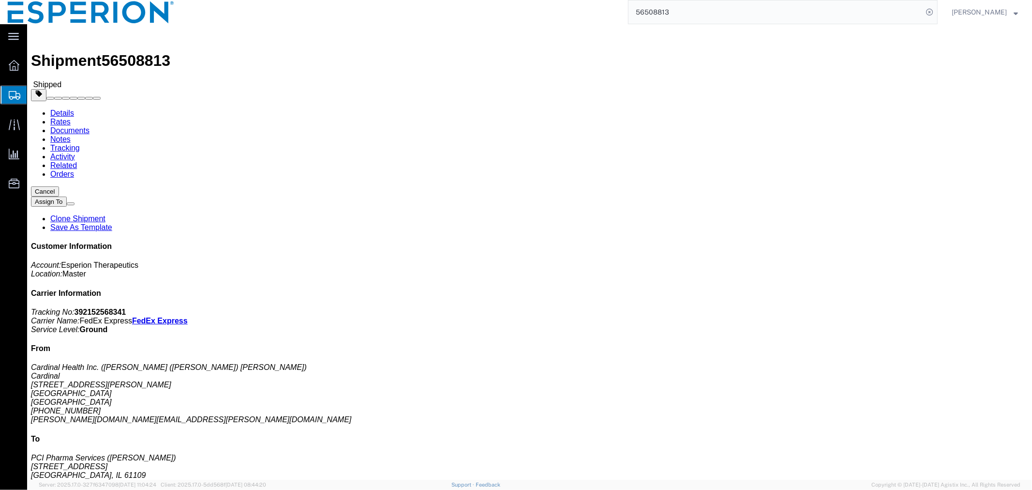
click link "Tracking"
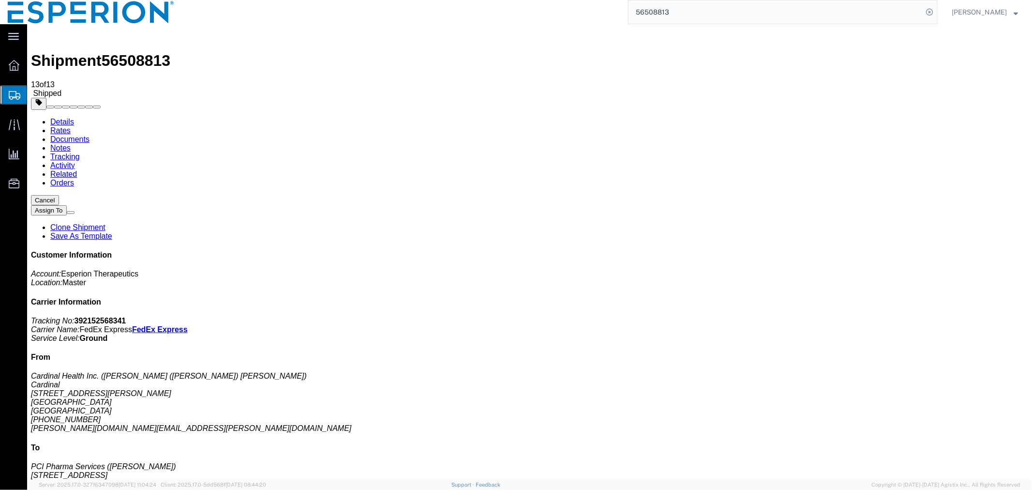
click at [50, 117] on link "Details" at bounding box center [62, 121] width 24 height 8
